Goal: Check status: Check status

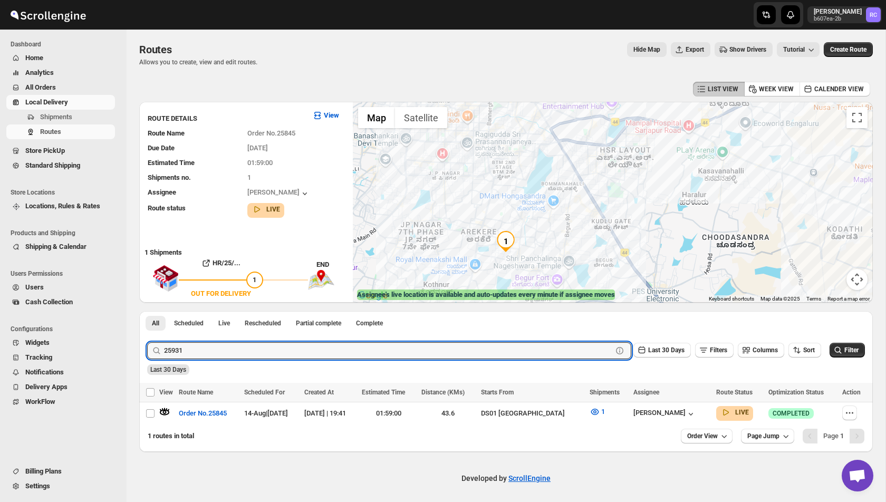
type input "25931"
click at [147, 311] on button "Submit" at bounding box center [162, 316] width 30 height 11
click at [170, 412] on div at bounding box center [167, 414] width 16 height 14
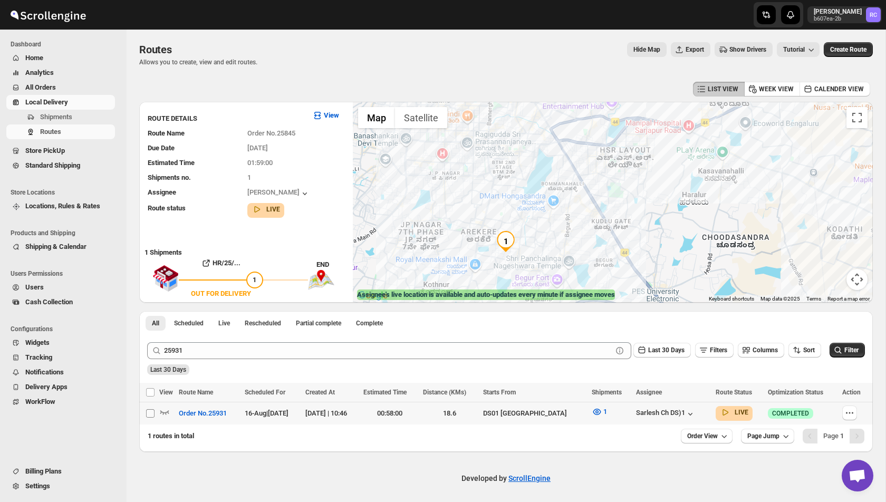
click at [154, 412] on input "Select route" at bounding box center [150, 413] width 8 height 8
checkbox input "true"
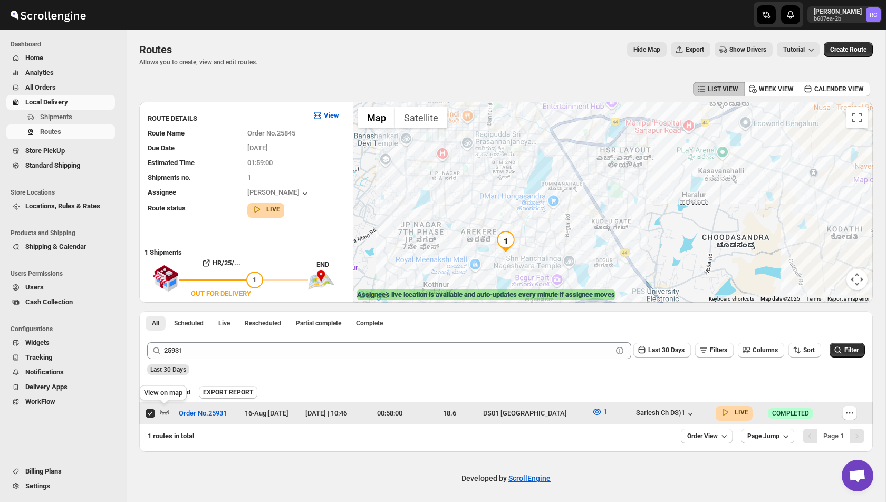
click at [163, 412] on icon "button" at bounding box center [164, 412] width 9 height 4
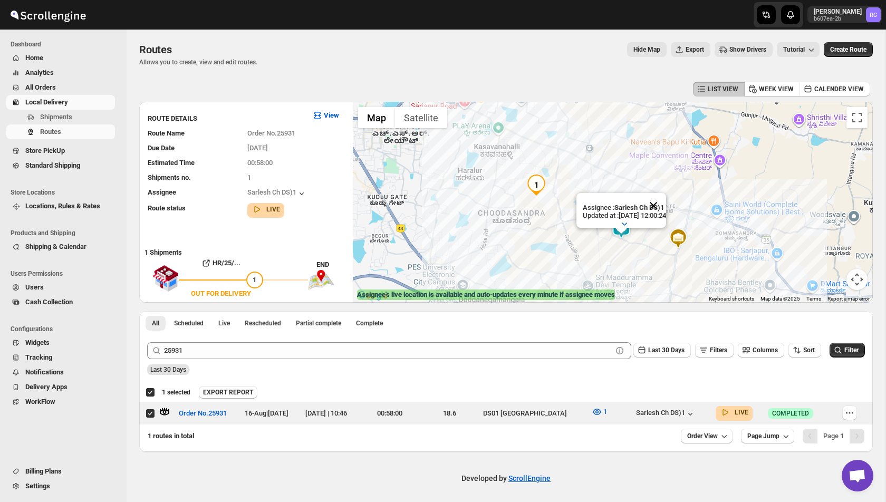
click at [661, 203] on button "Close" at bounding box center [653, 205] width 25 height 25
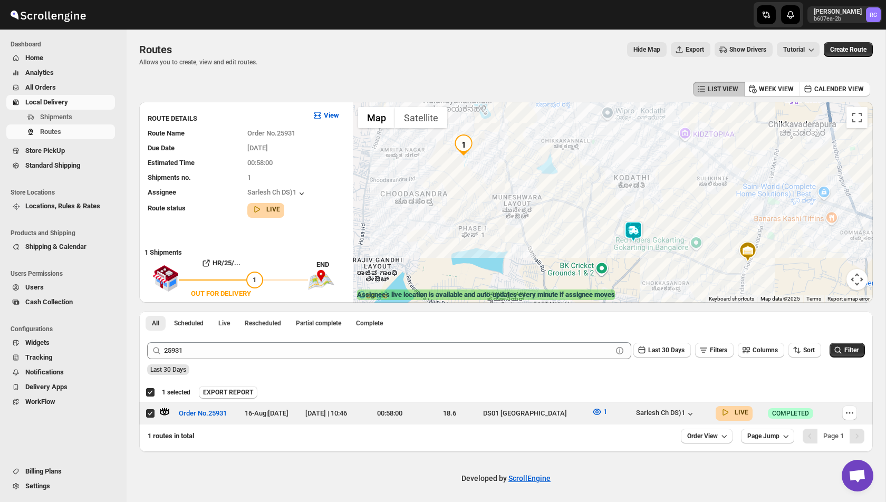
click at [631, 233] on img at bounding box center [633, 231] width 21 height 21
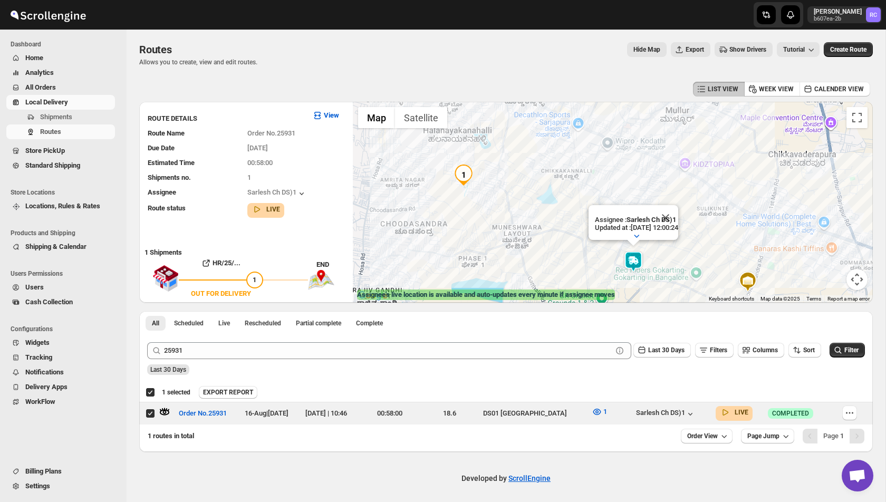
drag, startPoint x: 513, startPoint y: 178, endPoint x: 513, endPoint y: 211, distance: 32.7
click at [513, 211] on div "Assignee : Sarlesh Ch DS)1 Updated at : [DATE] 12:00:24 Duty mode Enabled Batte…" at bounding box center [613, 202] width 520 height 201
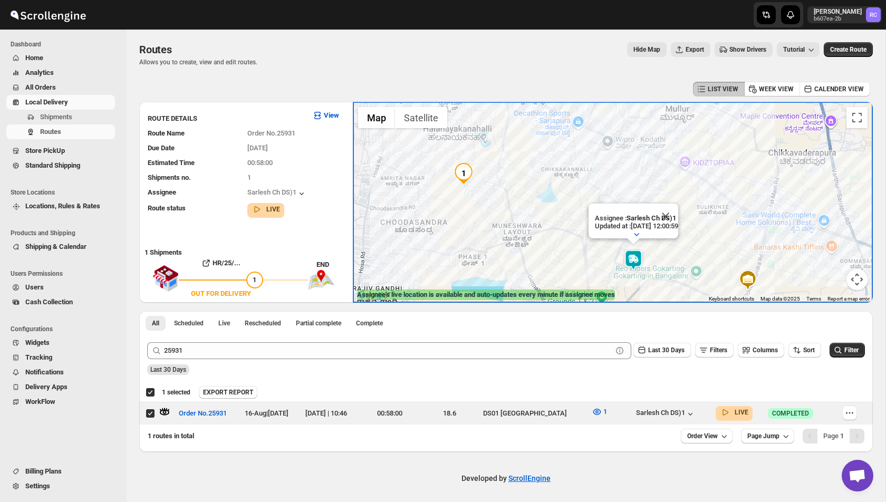
click at [209, 362] on div "Last 30 Days" at bounding box center [505, 366] width 720 height 18
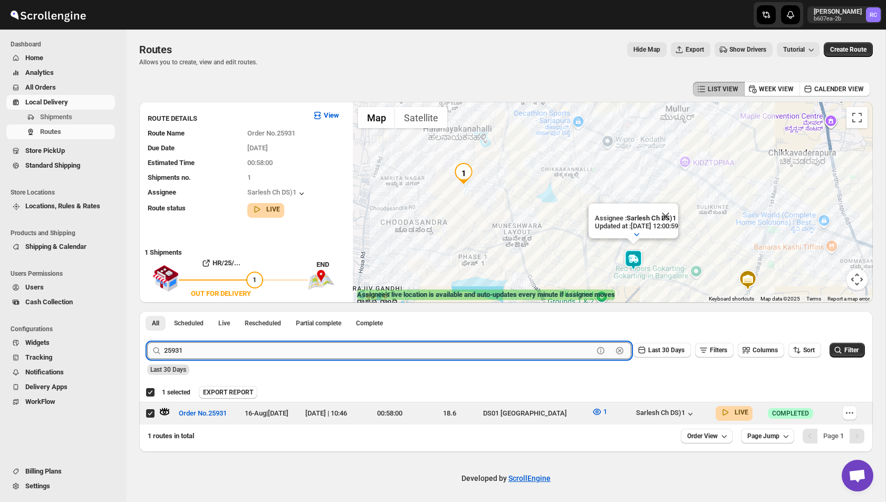
click at [219, 352] on input "25931" at bounding box center [378, 350] width 429 height 17
paste input "05"
click at [147, 311] on button "Submit" at bounding box center [162, 316] width 30 height 11
click at [167, 413] on icon "button" at bounding box center [164, 412] width 11 height 11
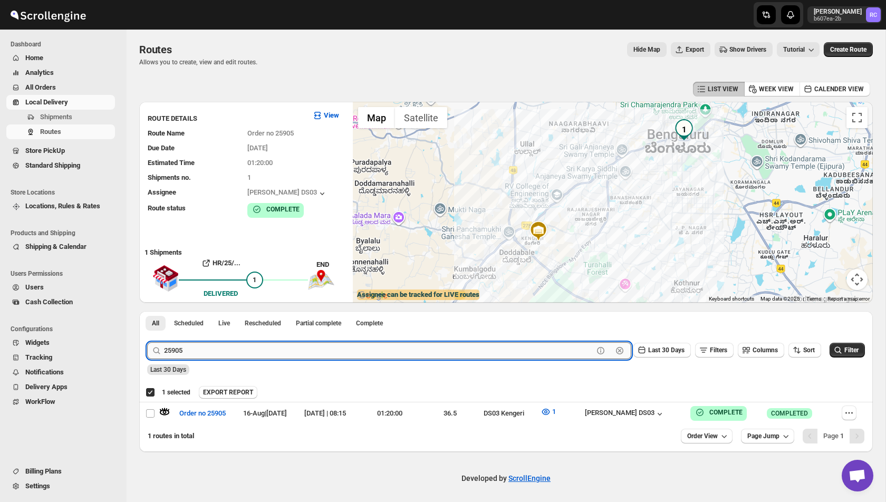
click at [285, 350] on input "25905" at bounding box center [378, 350] width 429 height 17
paste input "31"
type input "25931"
click at [147, 311] on button "Submit" at bounding box center [162, 316] width 30 height 11
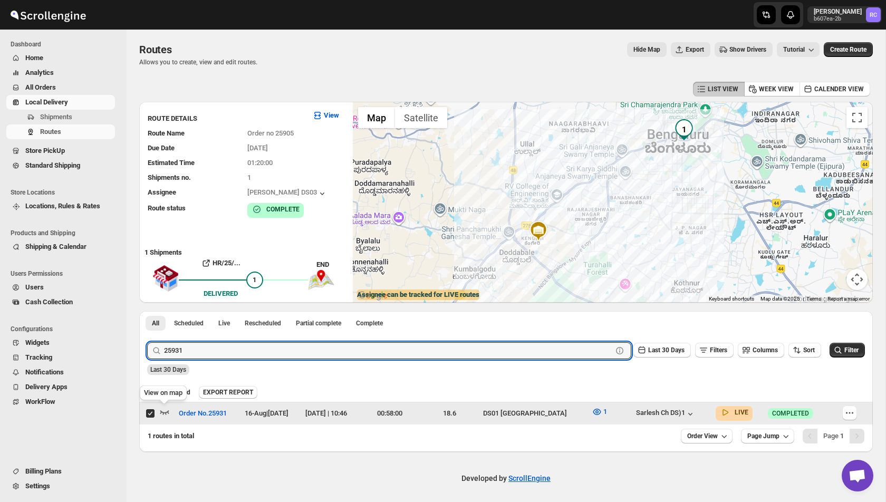
click at [162, 412] on icon "button" at bounding box center [164, 412] width 9 height 4
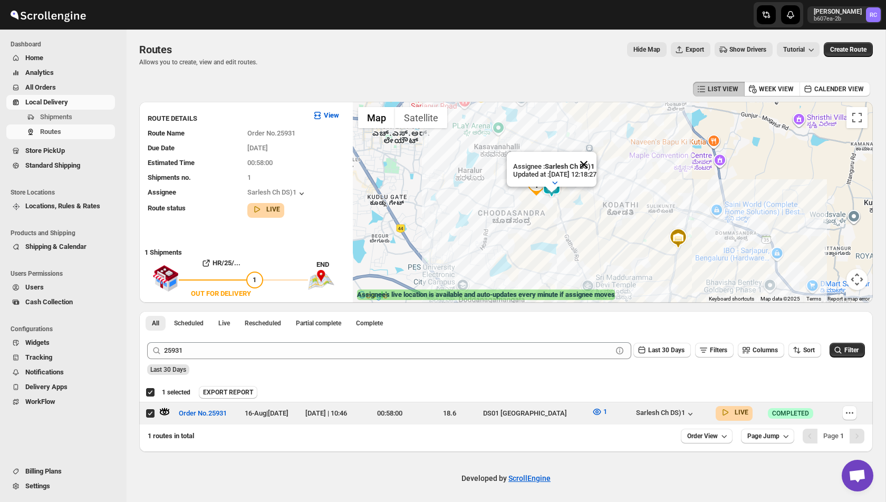
click at [593, 162] on button "Close" at bounding box center [583, 164] width 25 height 25
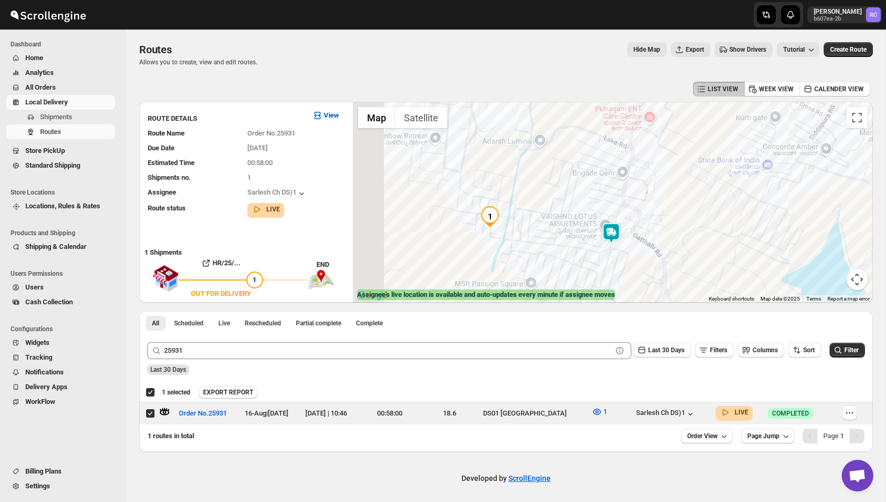
drag, startPoint x: 468, startPoint y: 224, endPoint x: 592, endPoint y: 206, distance: 125.7
click at [592, 206] on div at bounding box center [613, 202] width 520 height 201
click at [611, 232] on img at bounding box center [612, 233] width 21 height 21
